Goal: Entertainment & Leisure: Consume media (video, audio)

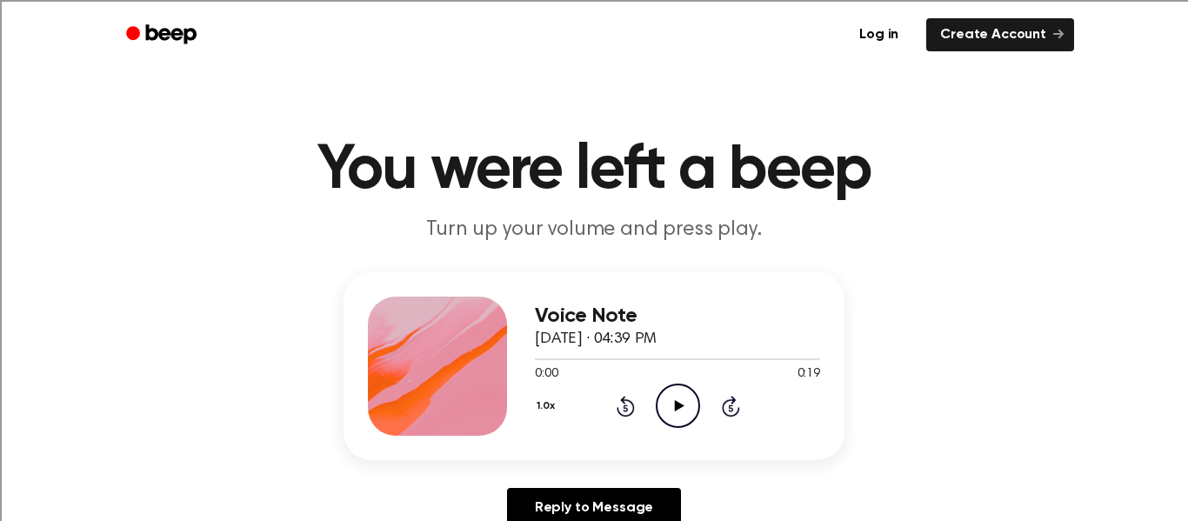
click at [659, 402] on icon "Play Audio" at bounding box center [678, 405] width 44 height 44
click at [670, 410] on icon "Play Audio" at bounding box center [678, 405] width 44 height 44
click at [689, 403] on icon "Play Audio" at bounding box center [678, 405] width 44 height 44
click at [656, 417] on icon "Play Audio" at bounding box center [678, 405] width 44 height 44
click at [671, 405] on icon "Play Audio" at bounding box center [678, 405] width 44 height 44
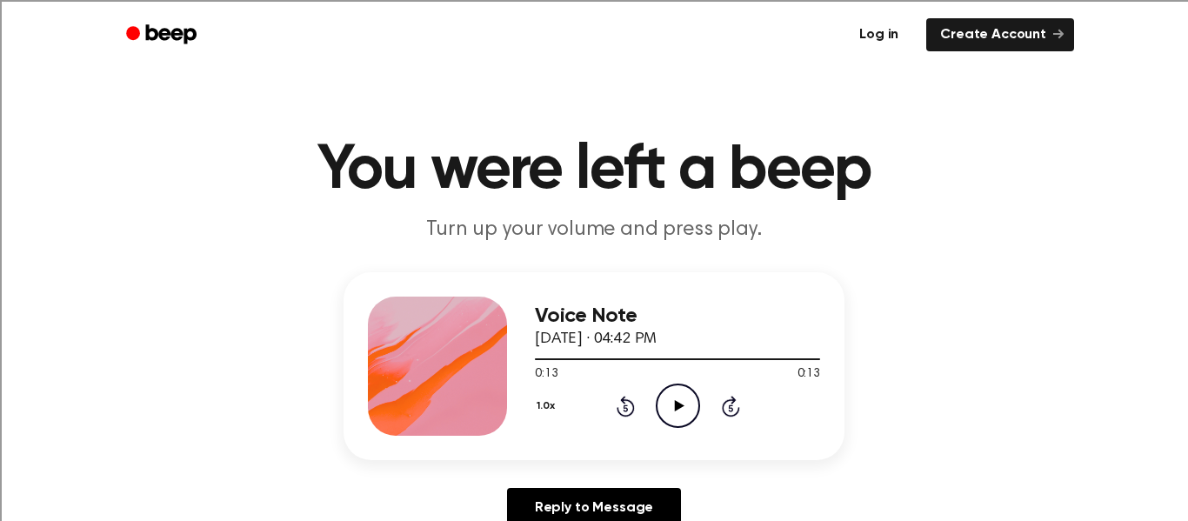
click at [868, 45] on link "Log in" at bounding box center [879, 35] width 74 height 40
